Goal: Navigation & Orientation: Understand site structure

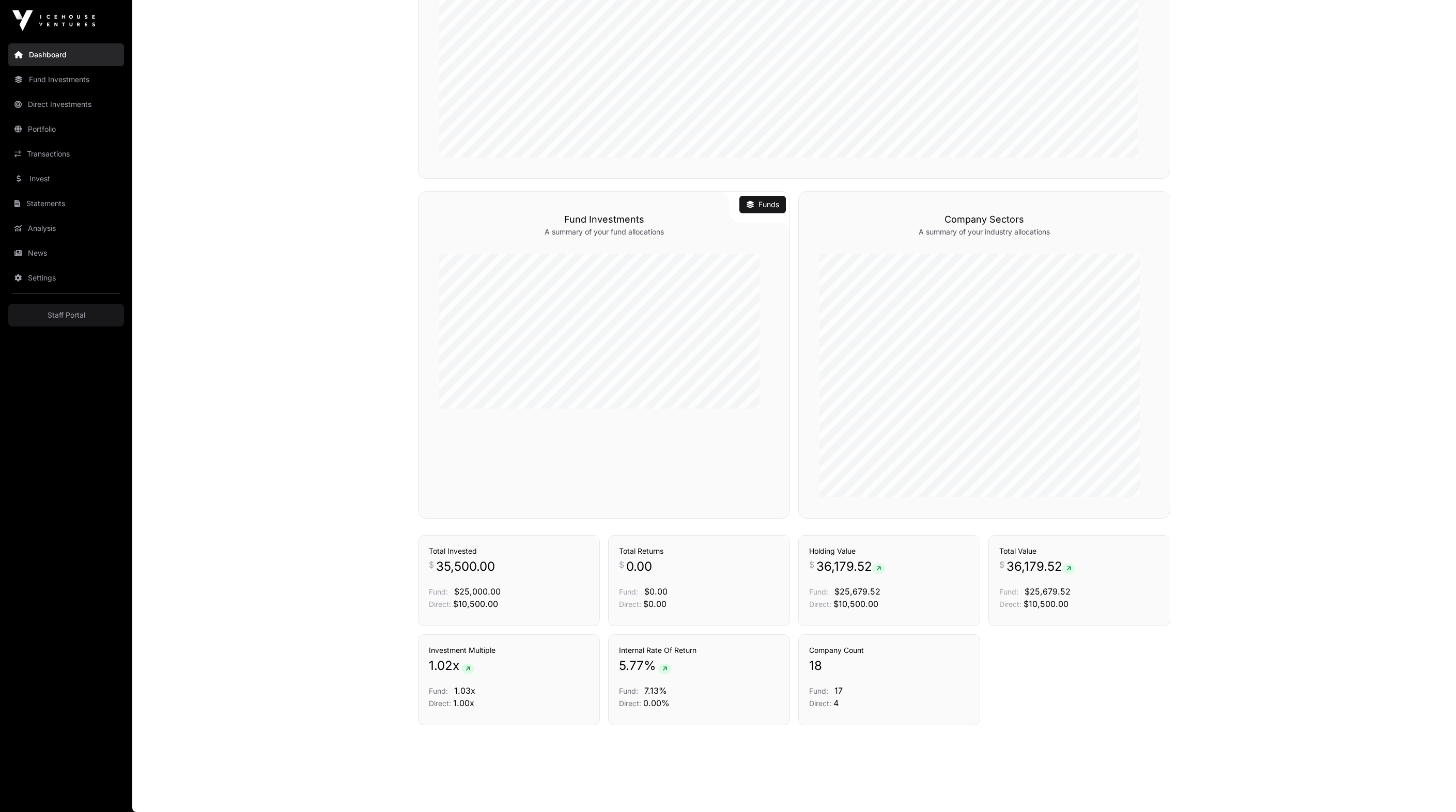
scroll to position [453, 0]
click at [87, 91] on link "Fund Investments" at bounding box center [66, 80] width 116 height 23
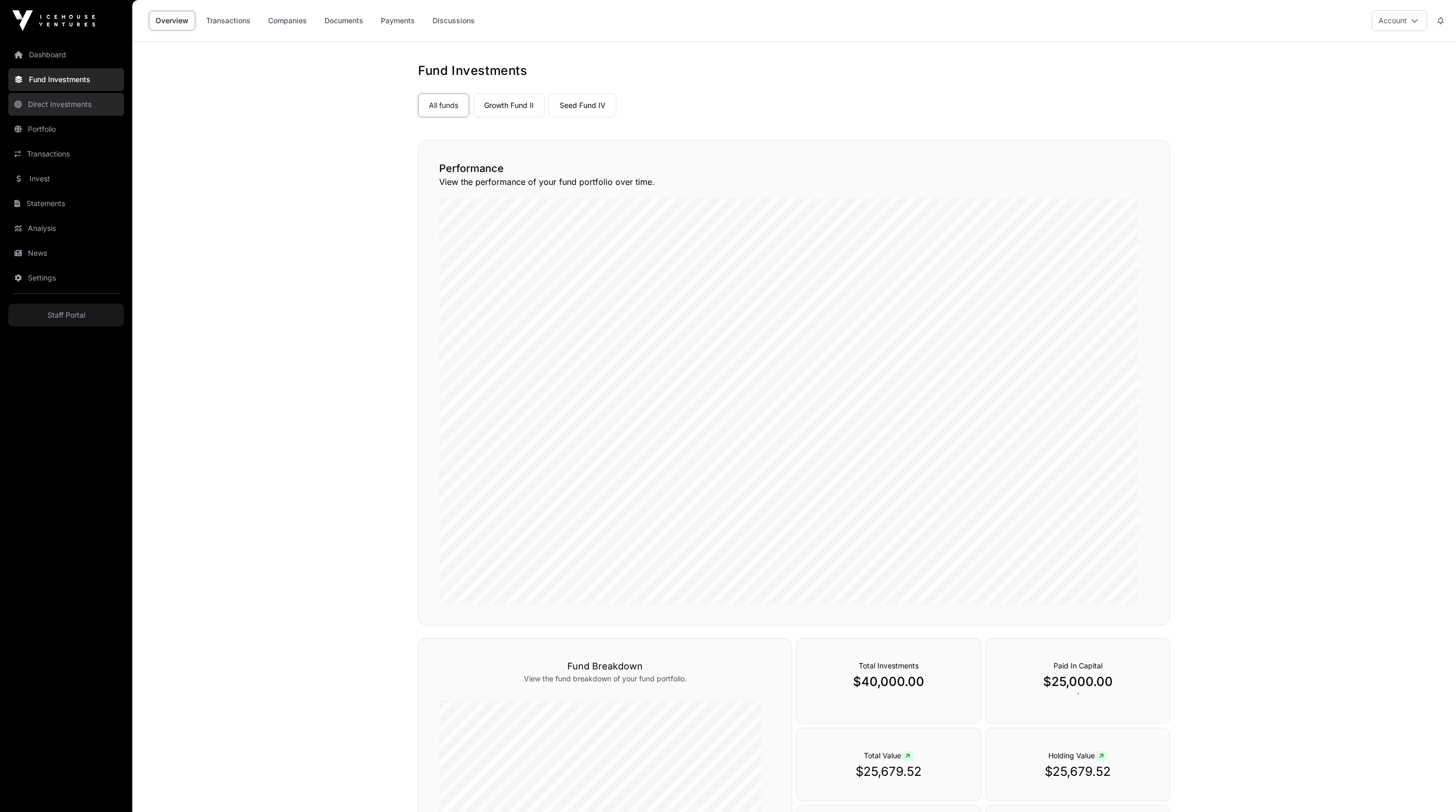
click at [87, 112] on link "Direct Investments" at bounding box center [66, 105] width 116 height 23
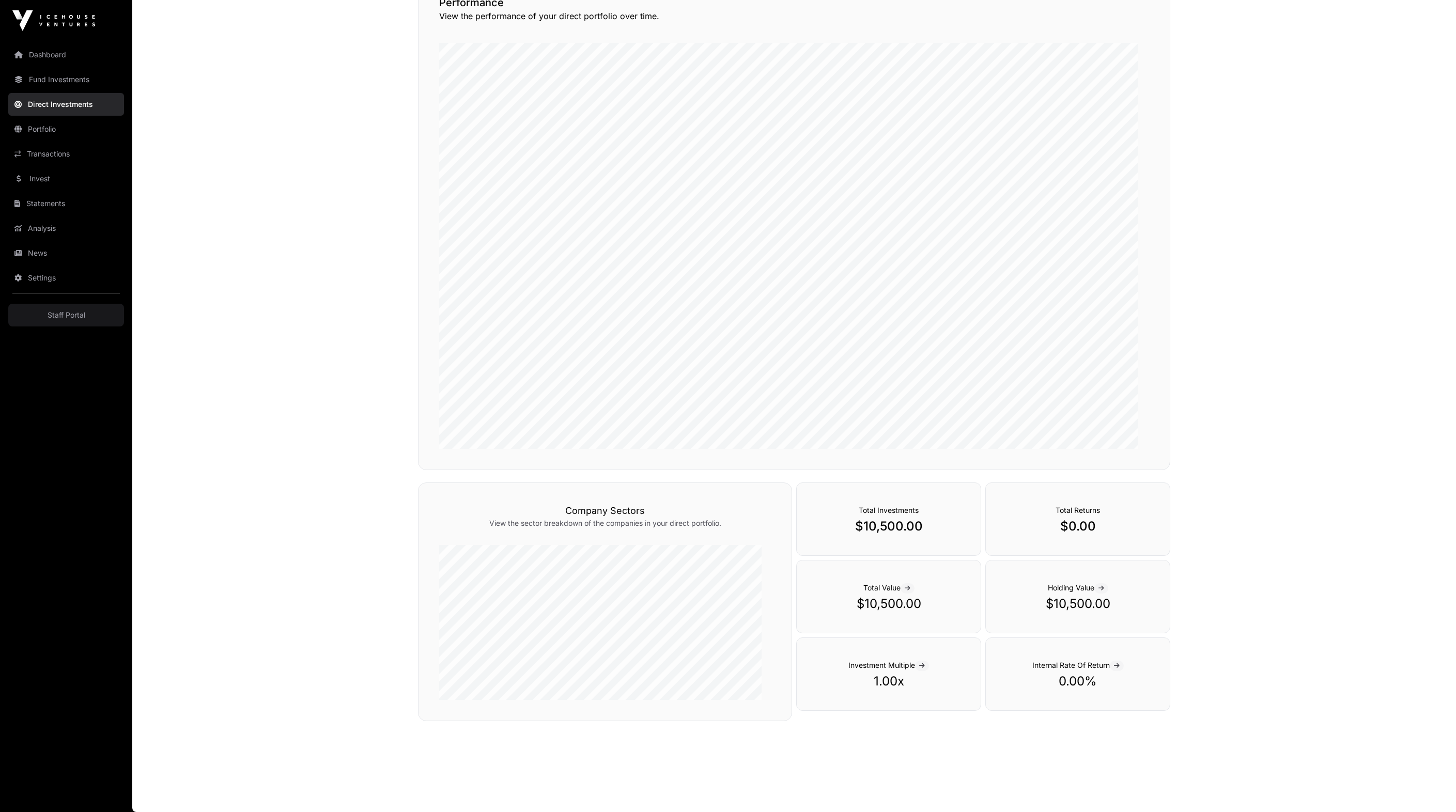
scroll to position [123, 0]
click at [105, 89] on link "Fund Investments" at bounding box center [66, 80] width 116 height 23
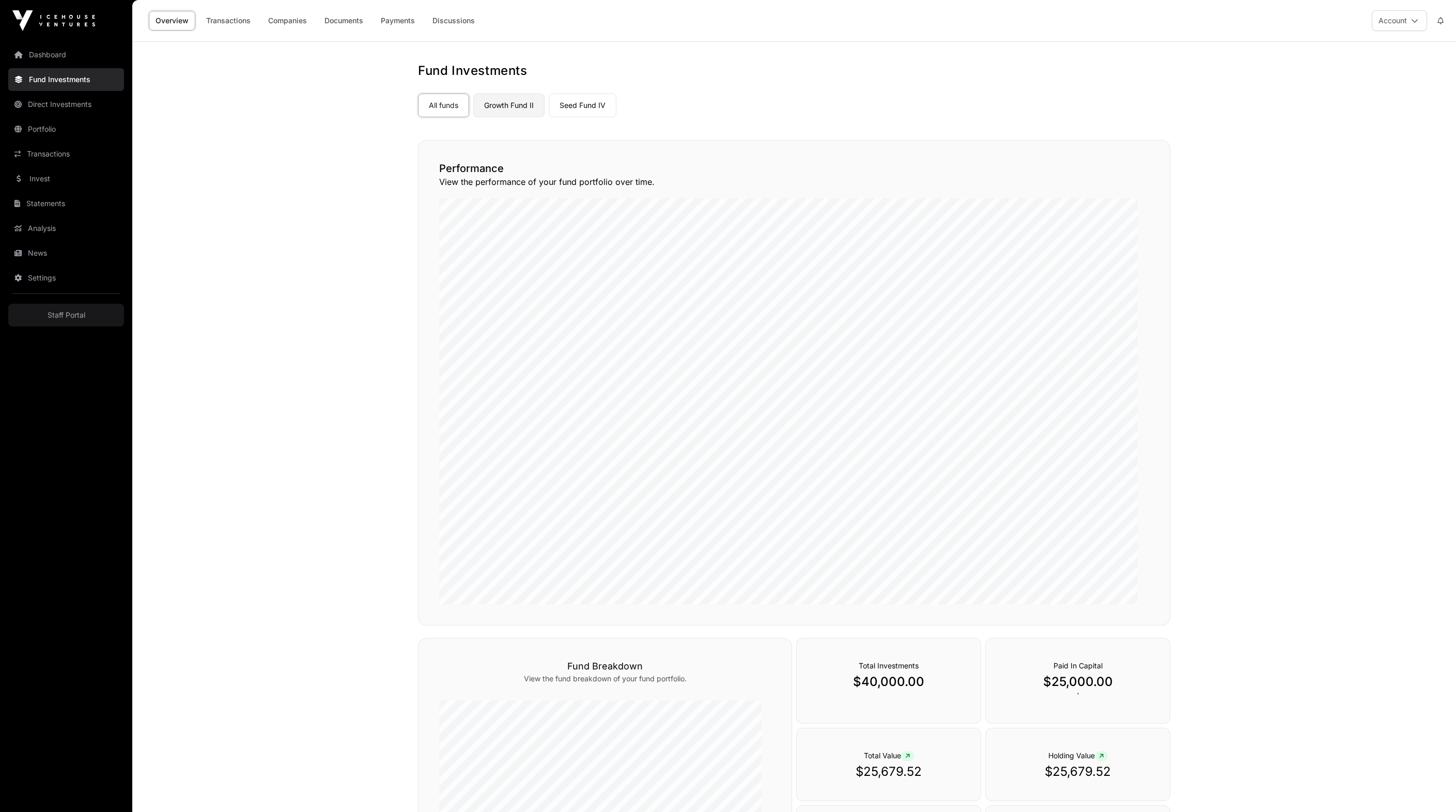
click at [539, 118] on link "Growth Fund II" at bounding box center [509, 105] width 71 height 24
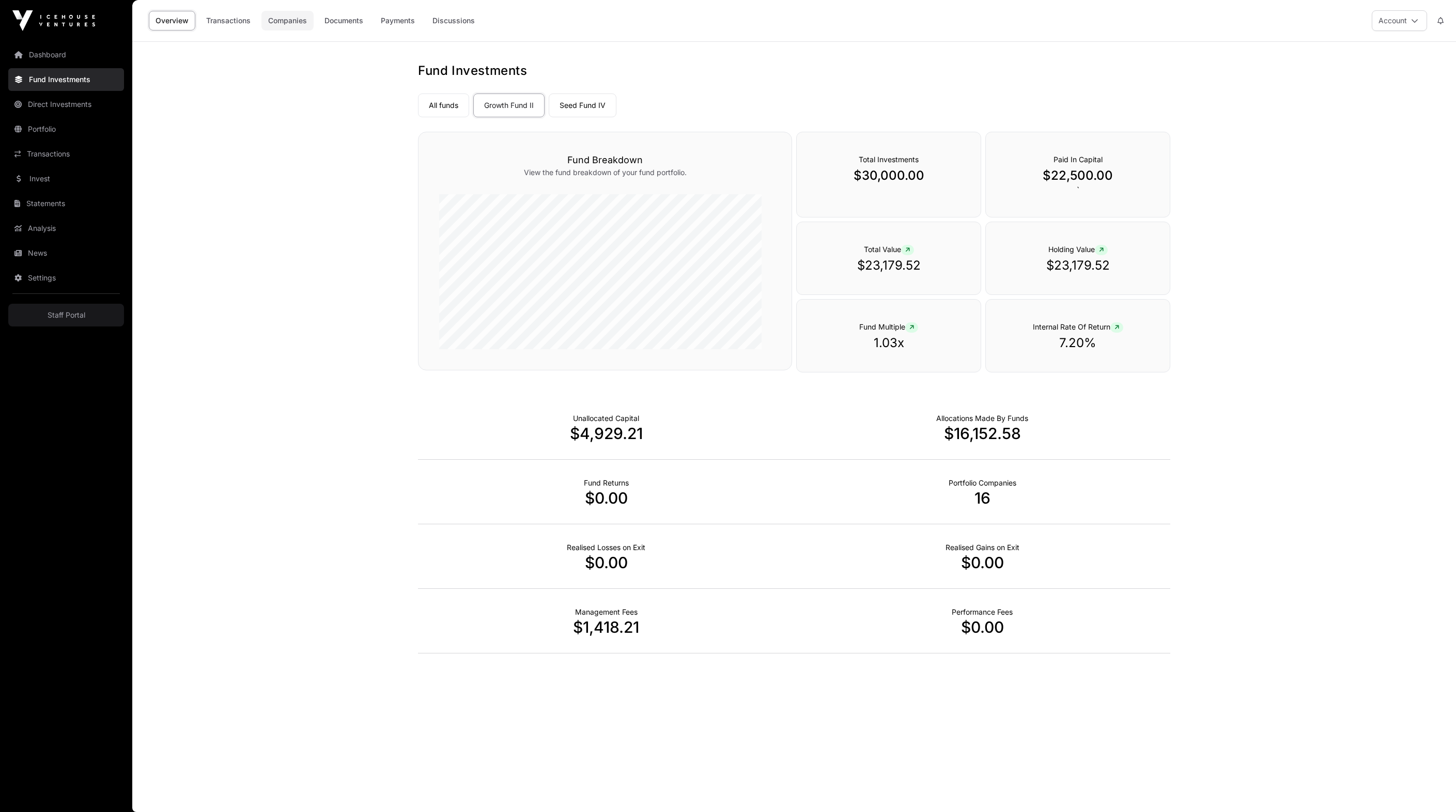
click at [314, 15] on link "Companies" at bounding box center [288, 20] width 52 height 20
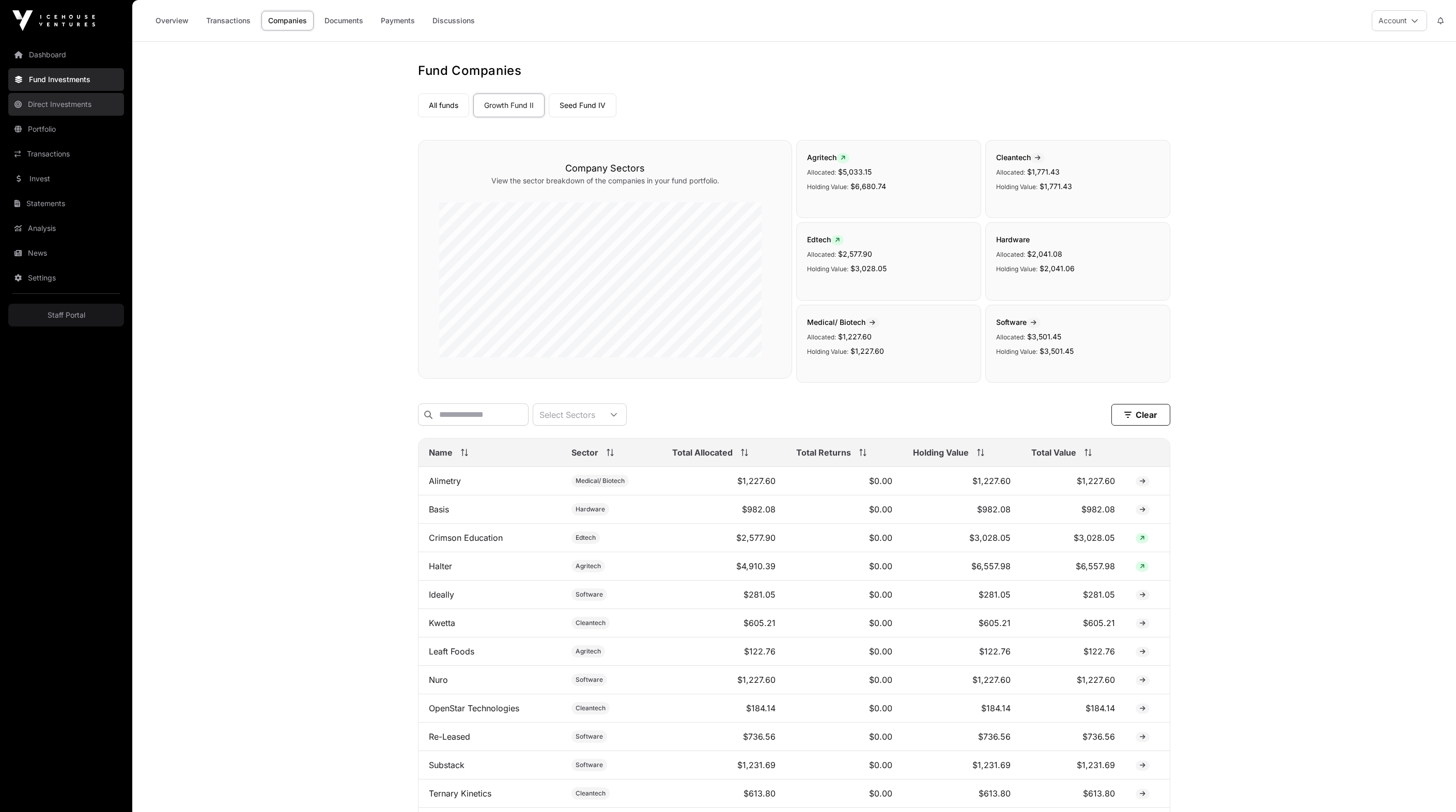
click at [100, 106] on link "Direct Investments" at bounding box center [66, 105] width 116 height 23
